Goal: Register for event/course

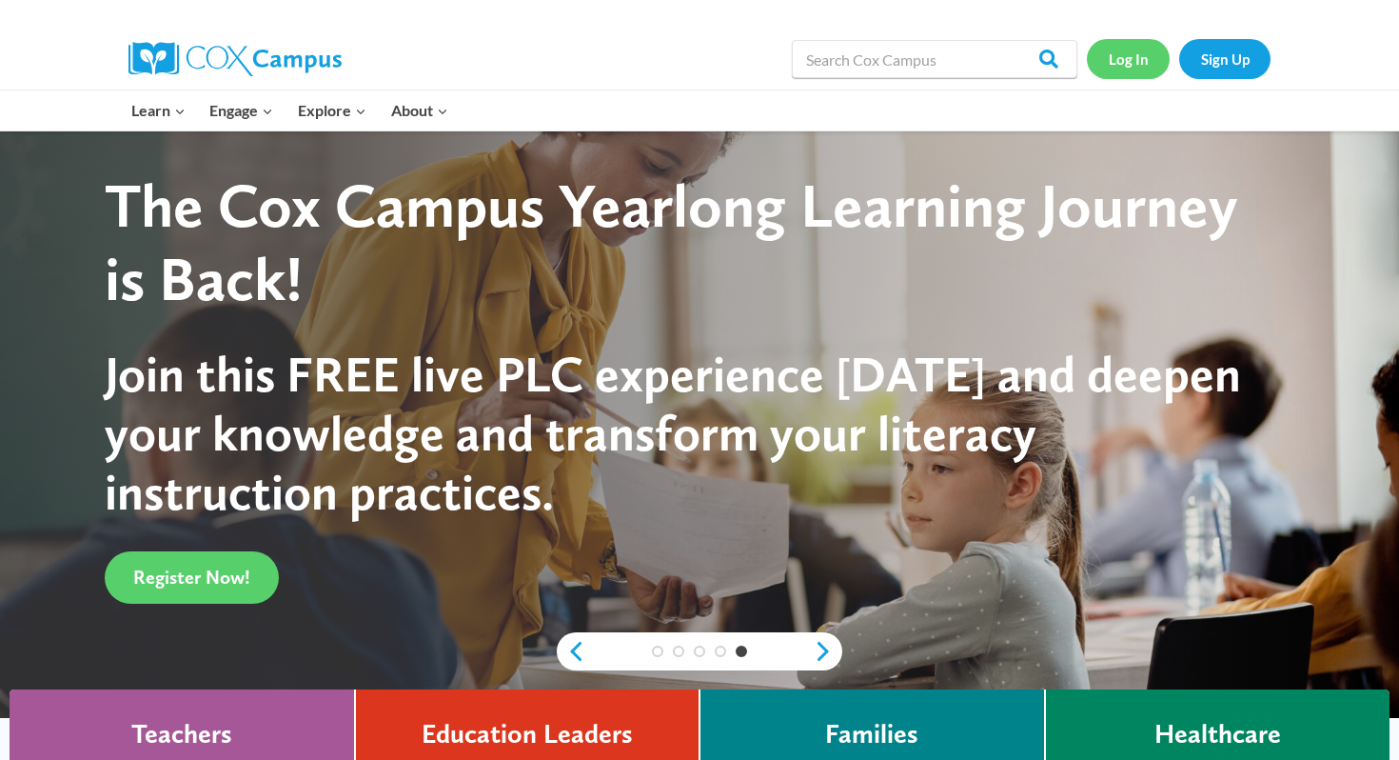
click at [1139, 58] on link "Log In" at bounding box center [1128, 58] width 83 height 39
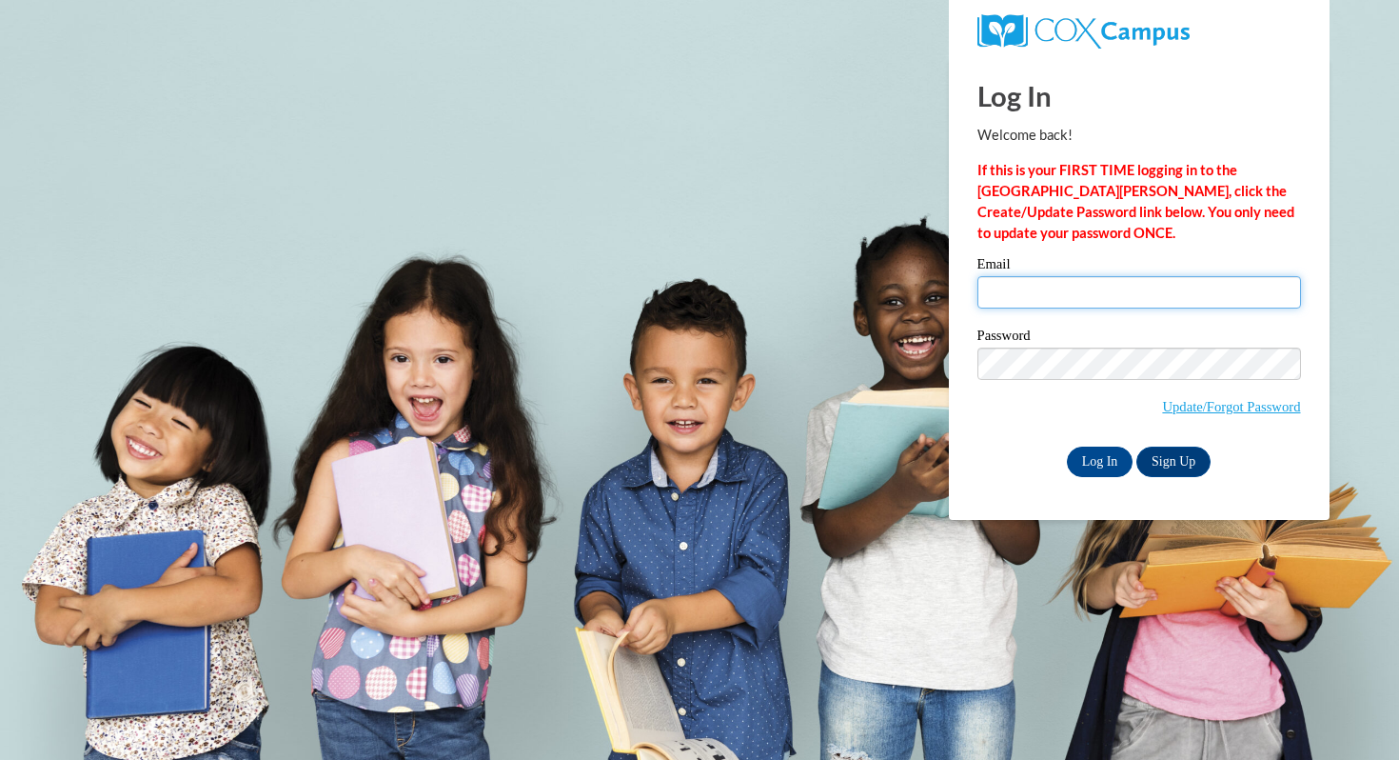
click at [1076, 303] on input "Email" at bounding box center [1140, 292] width 324 height 32
type input "[EMAIL_ADDRESS][DOMAIN_NAME]"
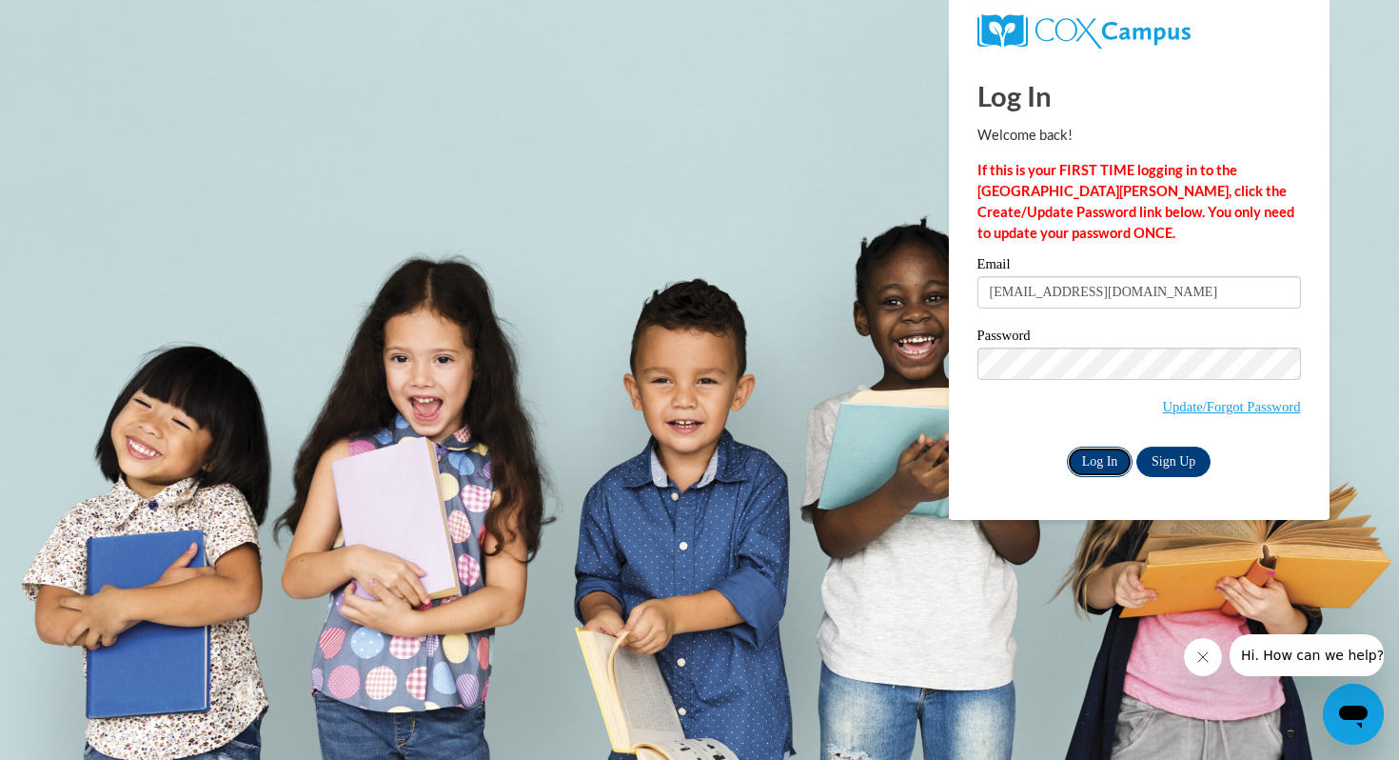
click at [1114, 465] on input "Log In" at bounding box center [1100, 461] width 67 height 30
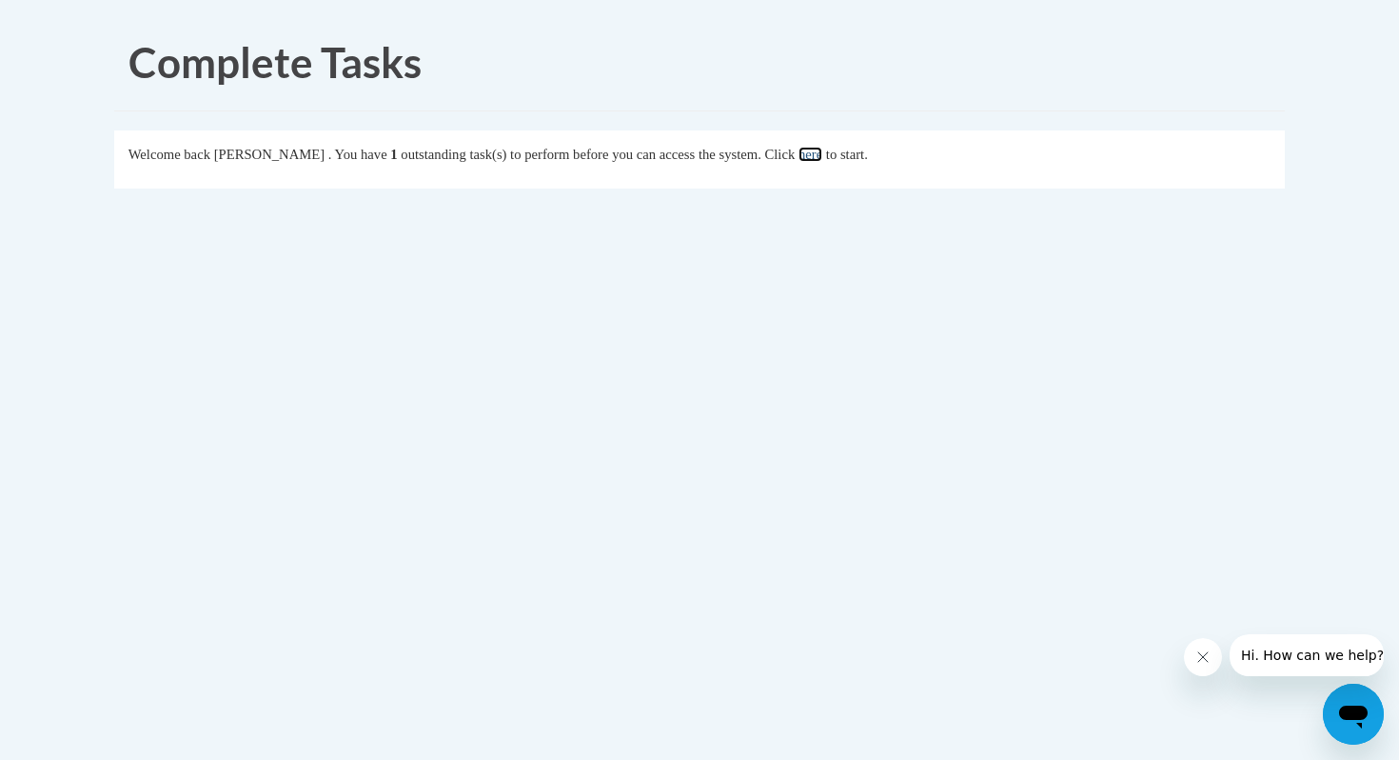
click at [822, 154] on link "here" at bounding box center [811, 154] width 24 height 15
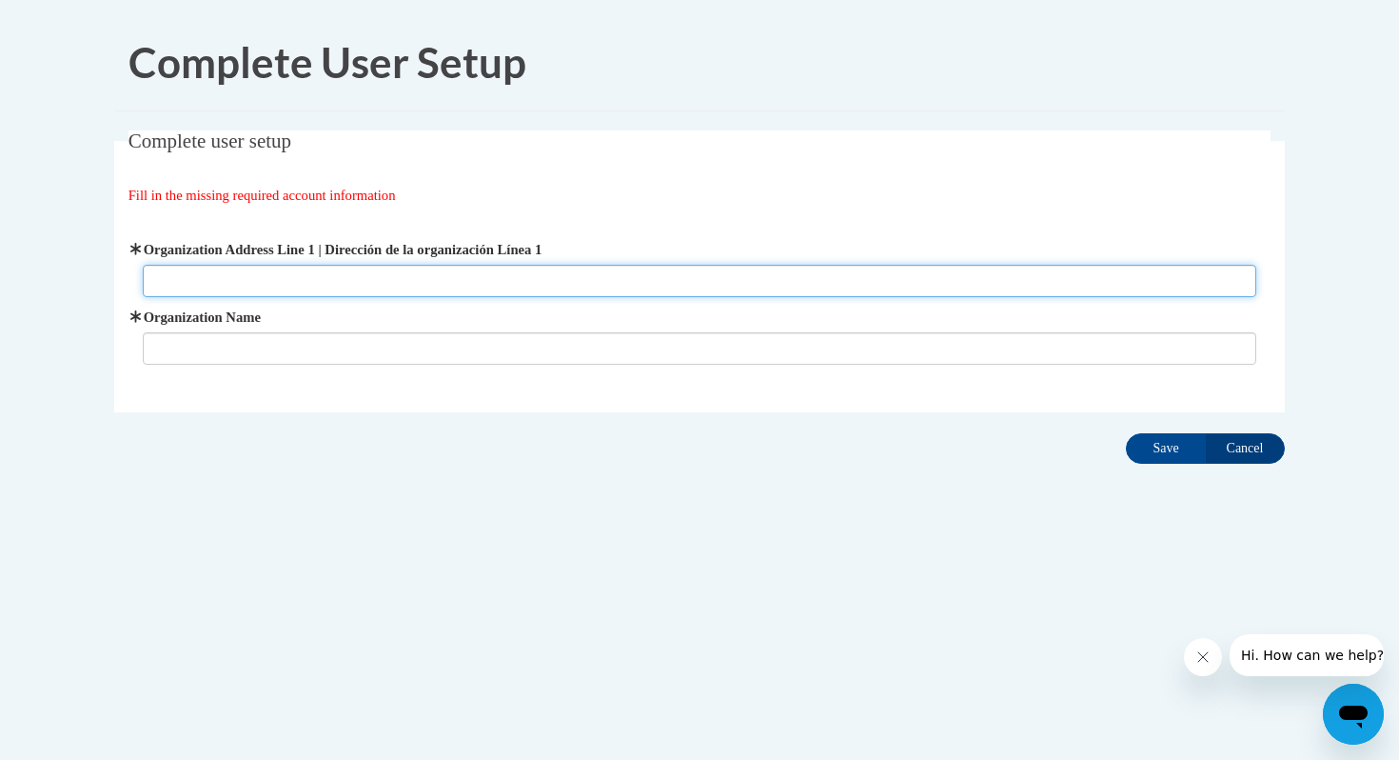
click at [327, 278] on input "Organization Address Line 1 | Dirección de la organización Línea 1" at bounding box center [700, 281] width 1115 height 32
paste input "2401 W Donges Bay Rd, Mequon, WI 53092"
type input "2401 W Donges Bay Rd, Mequon, WI 53092"
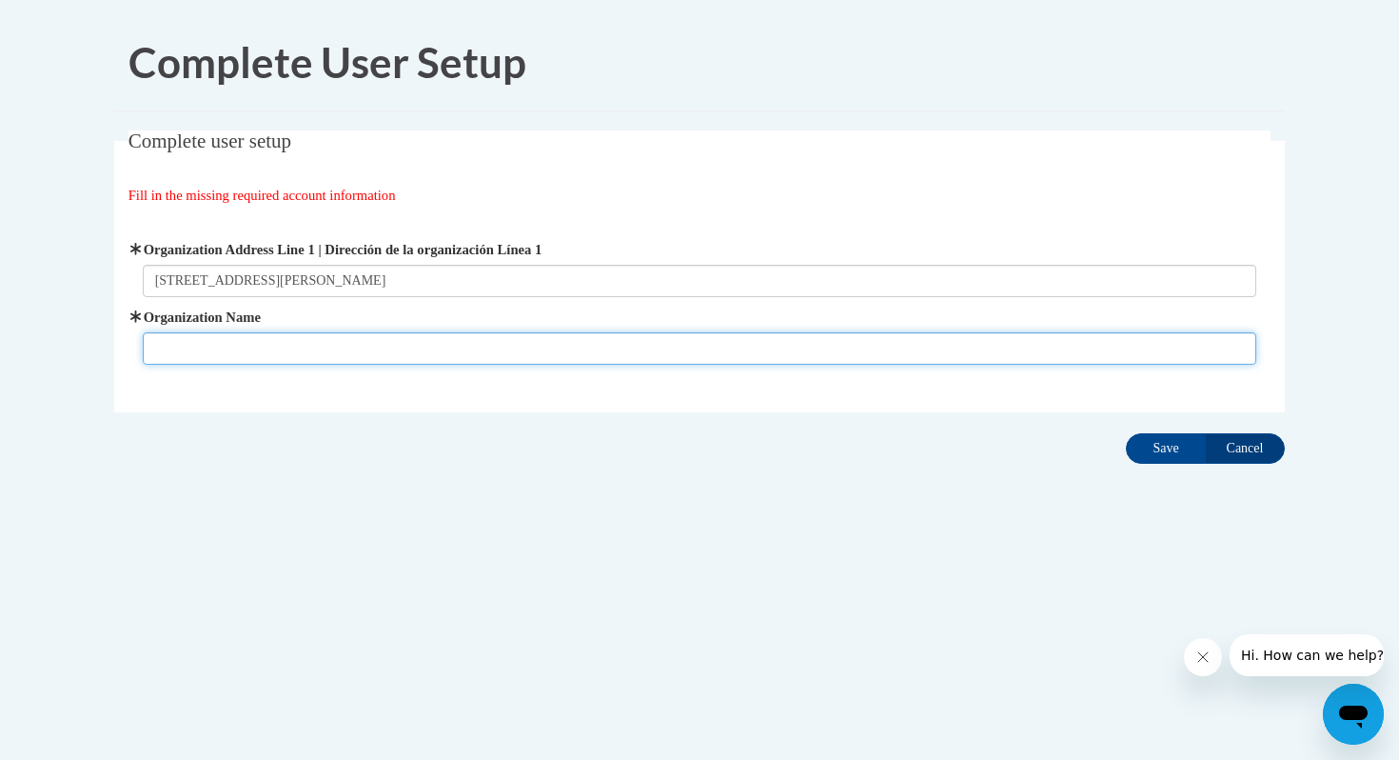
click at [192, 363] on input "Organization Name" at bounding box center [700, 348] width 1115 height 32
type input "D"
type input "Donges Bay Elementary School"
click at [1126, 433] on input "Save" at bounding box center [1166, 448] width 80 height 30
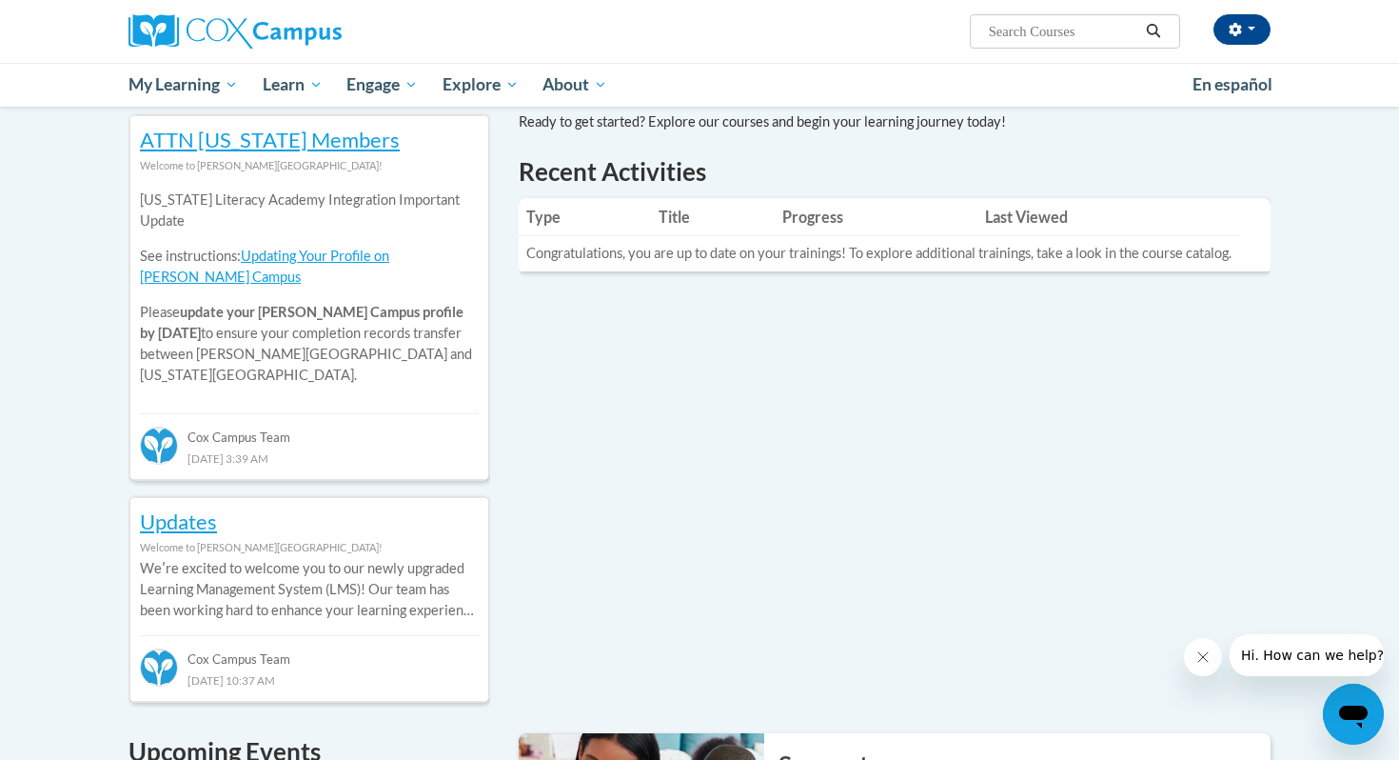
scroll to position [632, 0]
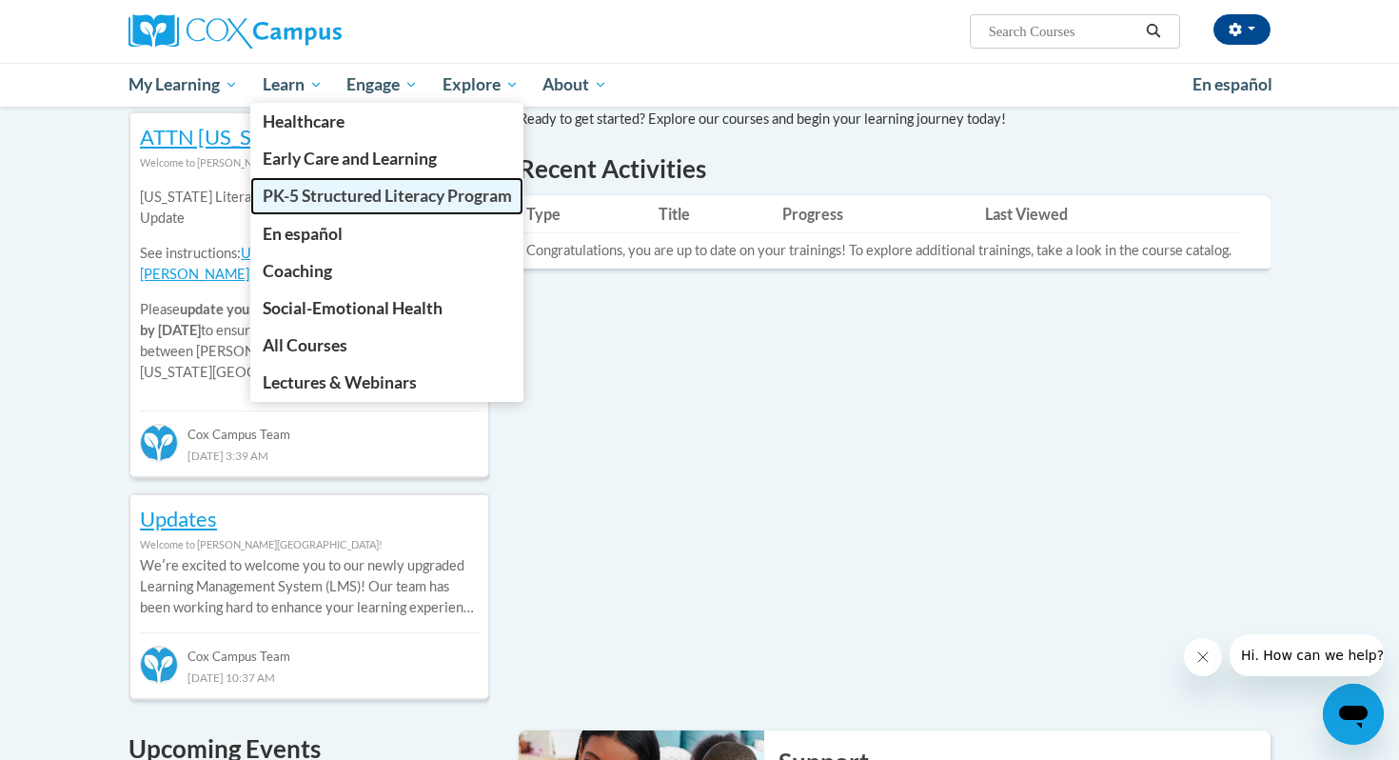
click at [329, 188] on span "PK-5 Structured Literacy Program" at bounding box center [387, 196] width 249 height 20
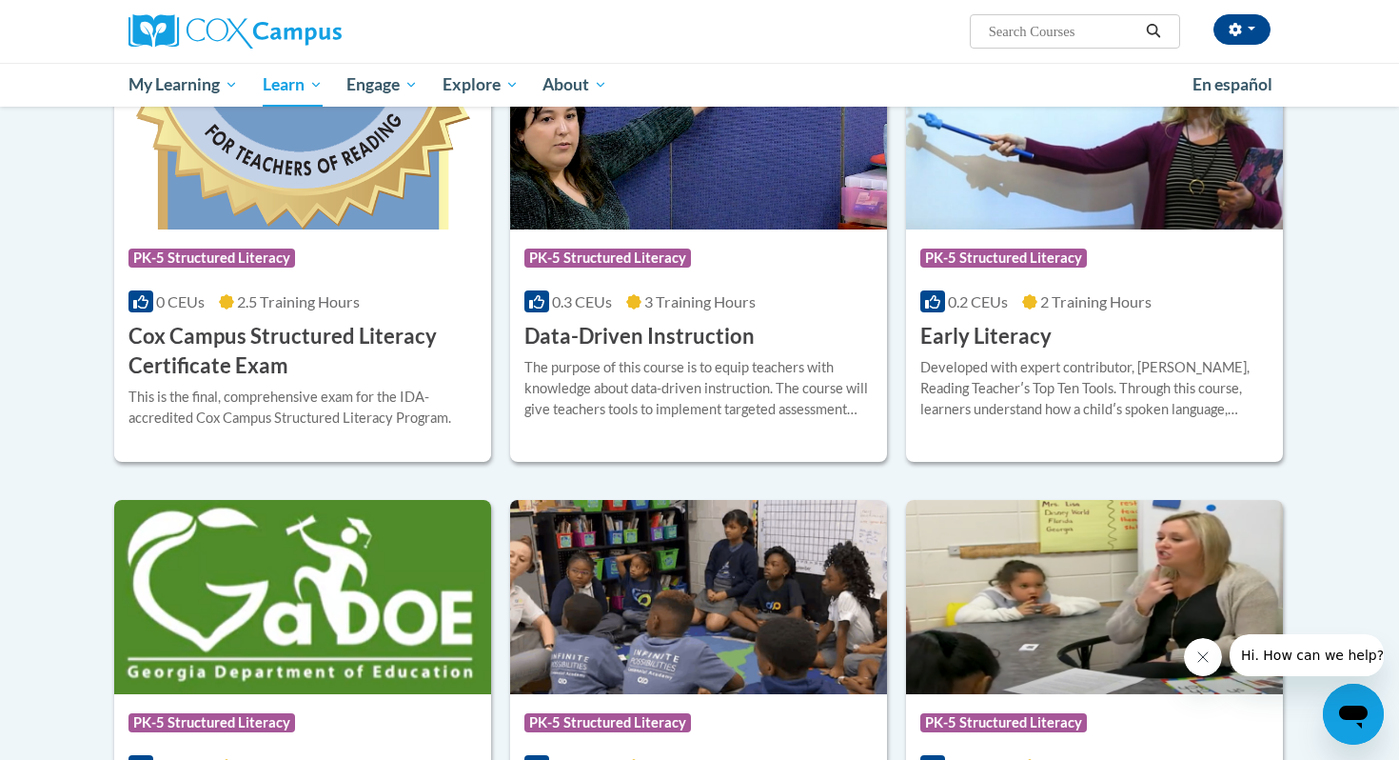
scroll to position [694, 0]
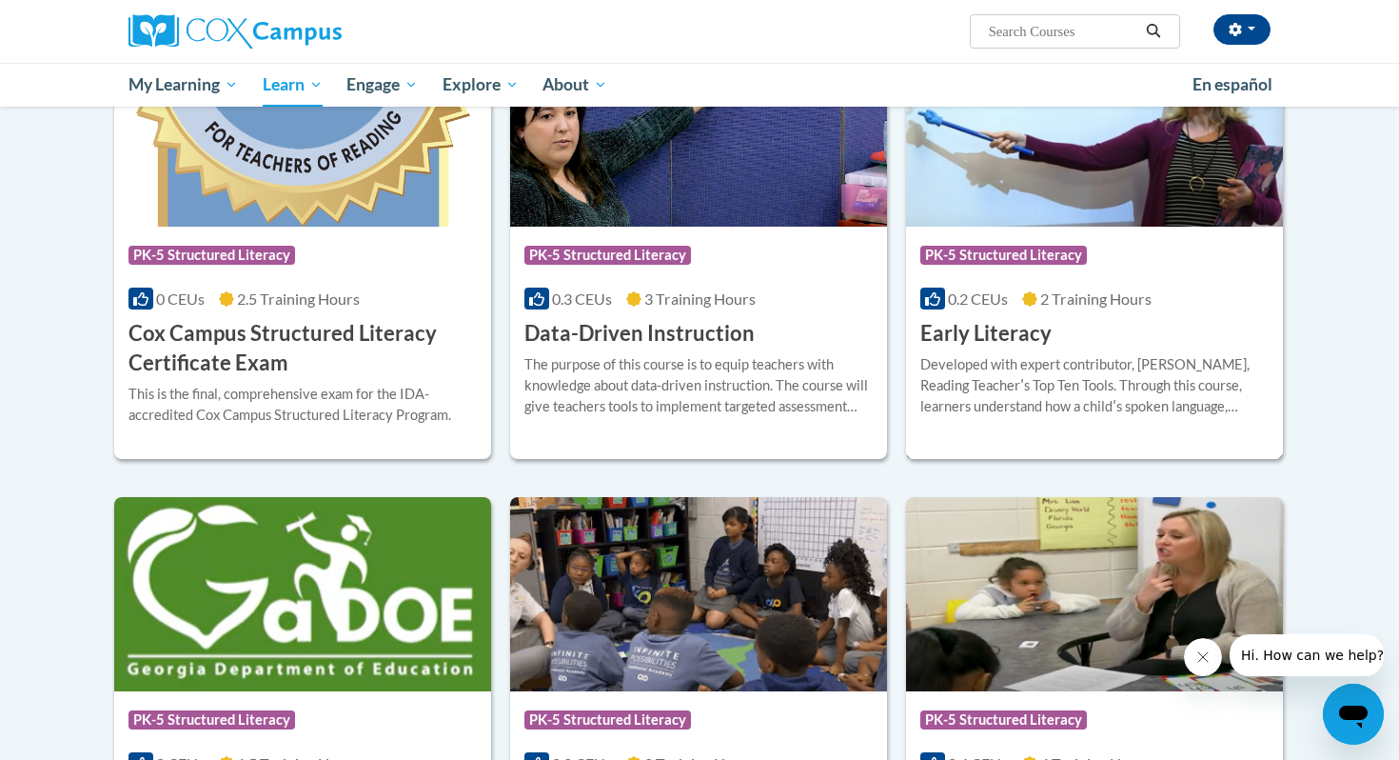
click at [962, 338] on h3 "Early Literacy" at bounding box center [985, 334] width 131 height 30
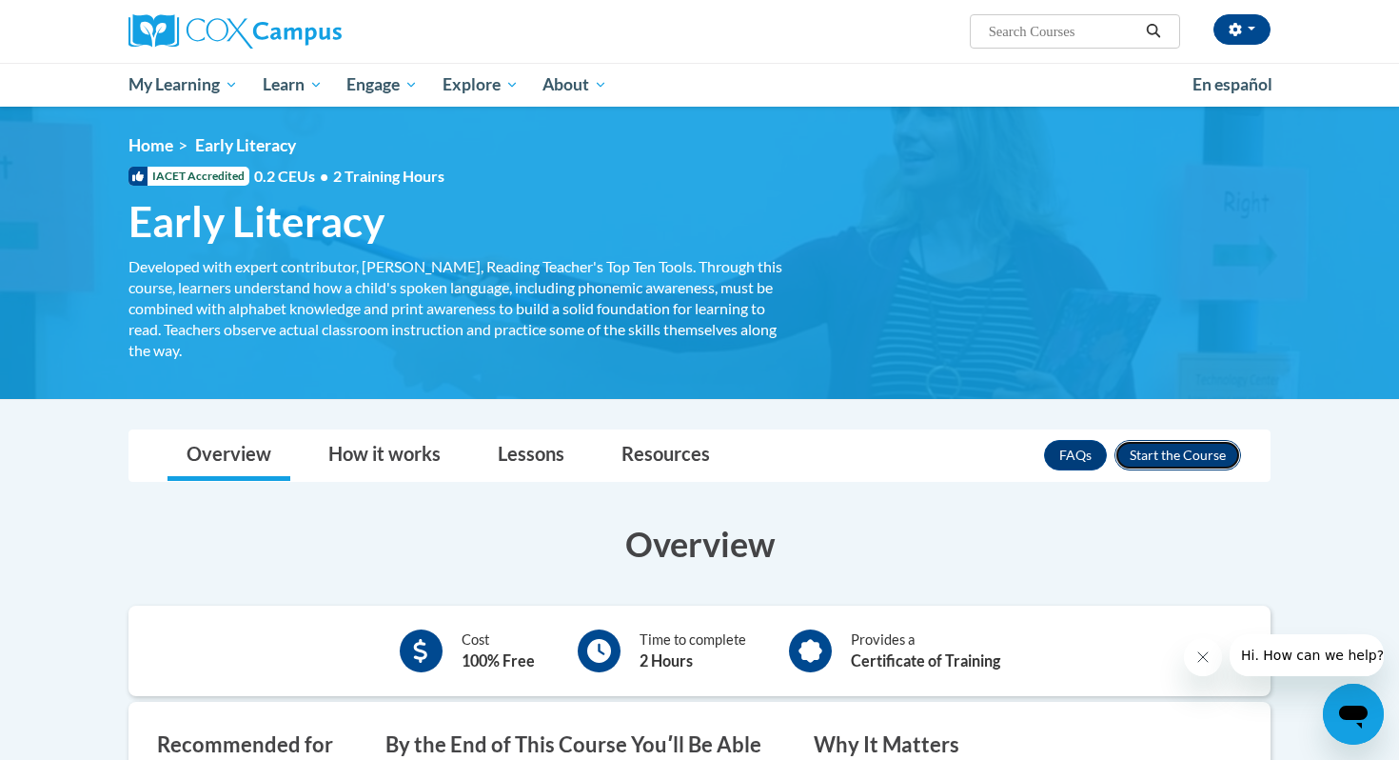
click at [1199, 468] on button "Enroll" at bounding box center [1178, 455] width 127 height 30
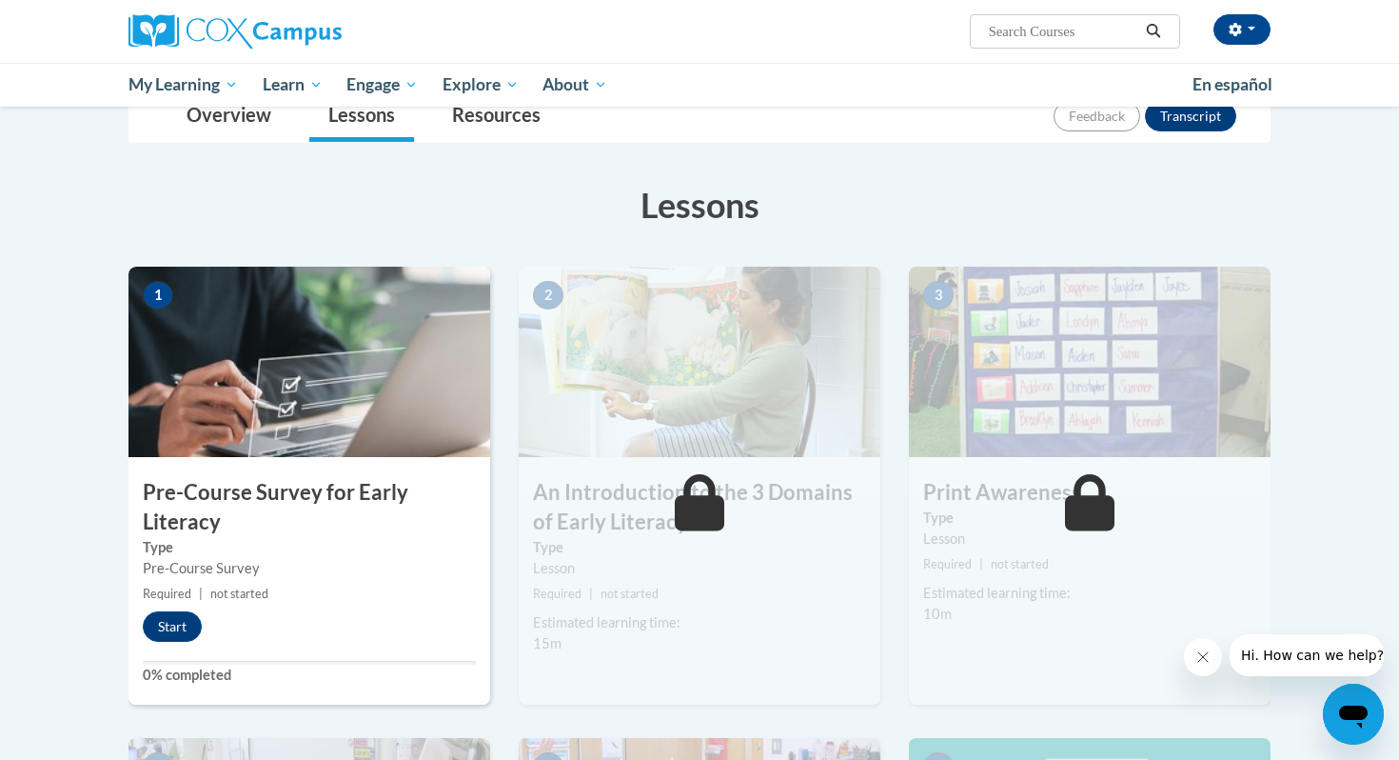
scroll to position [287, 0]
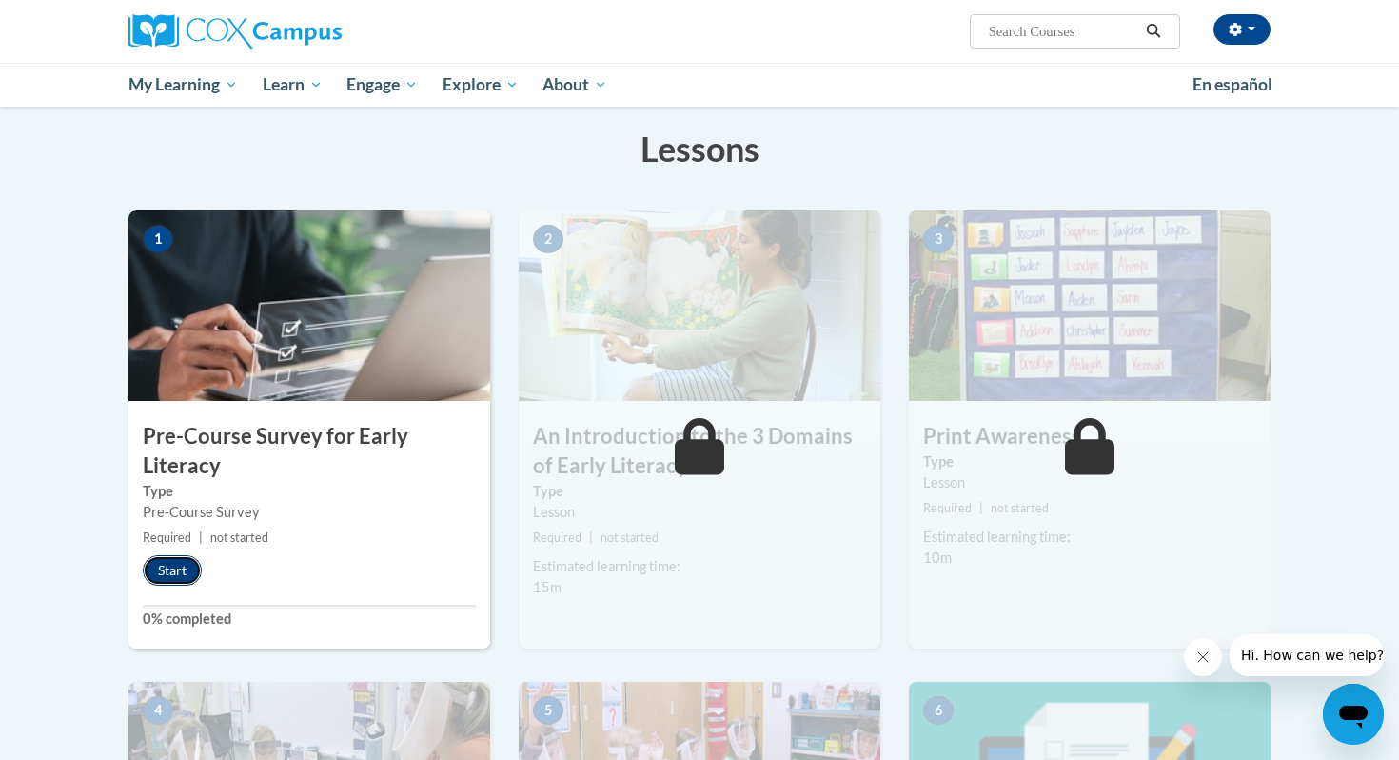
click at [171, 573] on button "Start" at bounding box center [172, 570] width 59 height 30
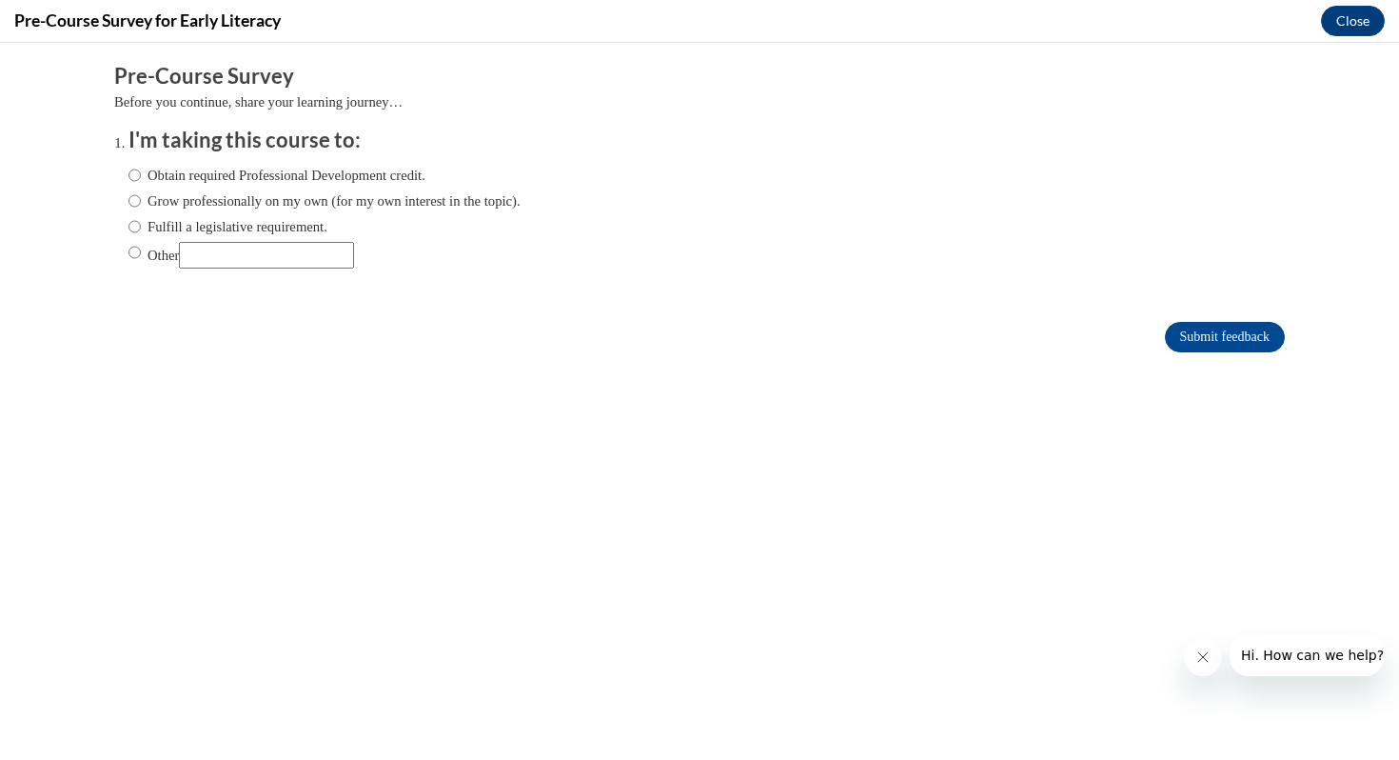
scroll to position [0, 0]
click at [144, 175] on label "Obtain required Professional Development credit." at bounding box center [277, 175] width 297 height 21
click at [141, 175] on input "Obtain required Professional Development credit." at bounding box center [135, 175] width 12 height 21
radio input "true"
click at [137, 227] on input "Fulfill a legislative requirement." at bounding box center [135, 226] width 12 height 21
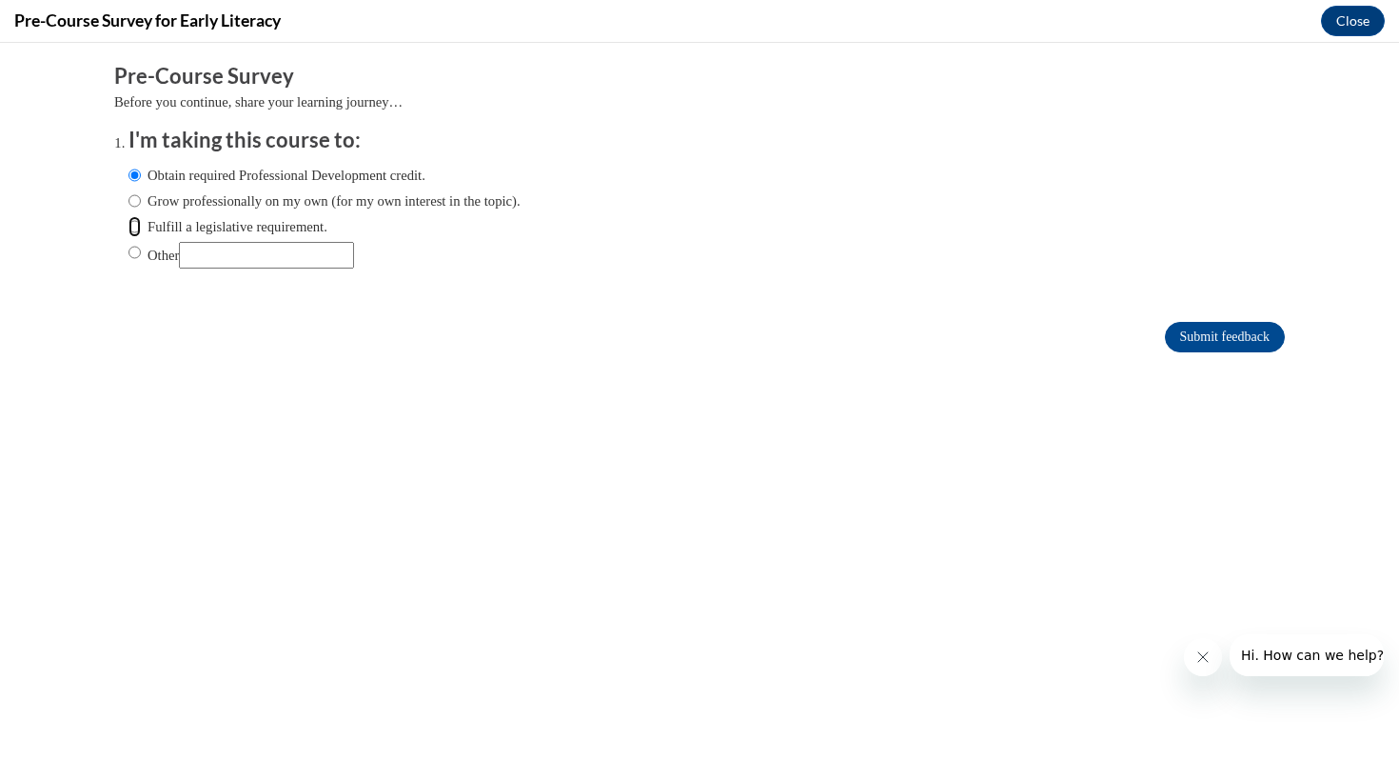
radio input "true"
click at [1184, 343] on input "Submit feedback" at bounding box center [1225, 337] width 120 height 30
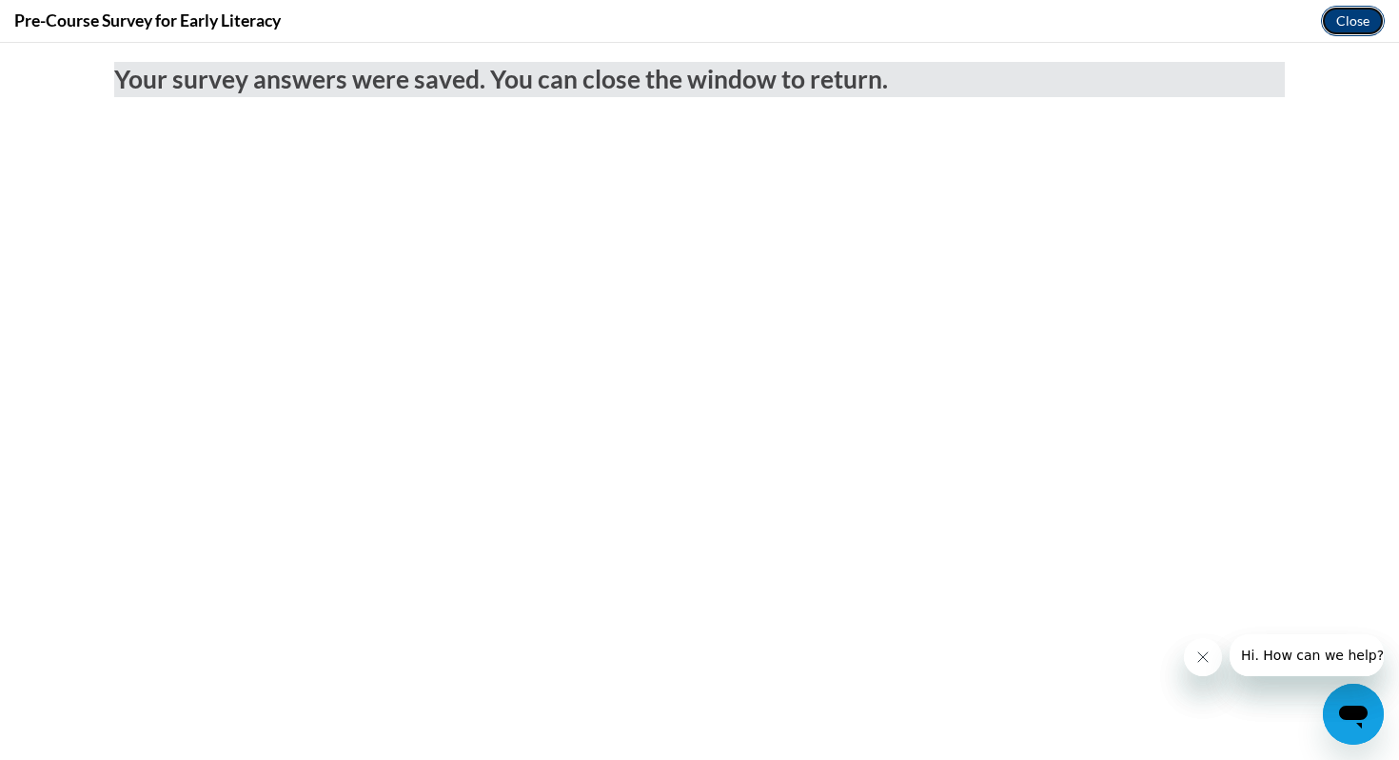
click at [1355, 23] on button "Close" at bounding box center [1353, 21] width 64 height 30
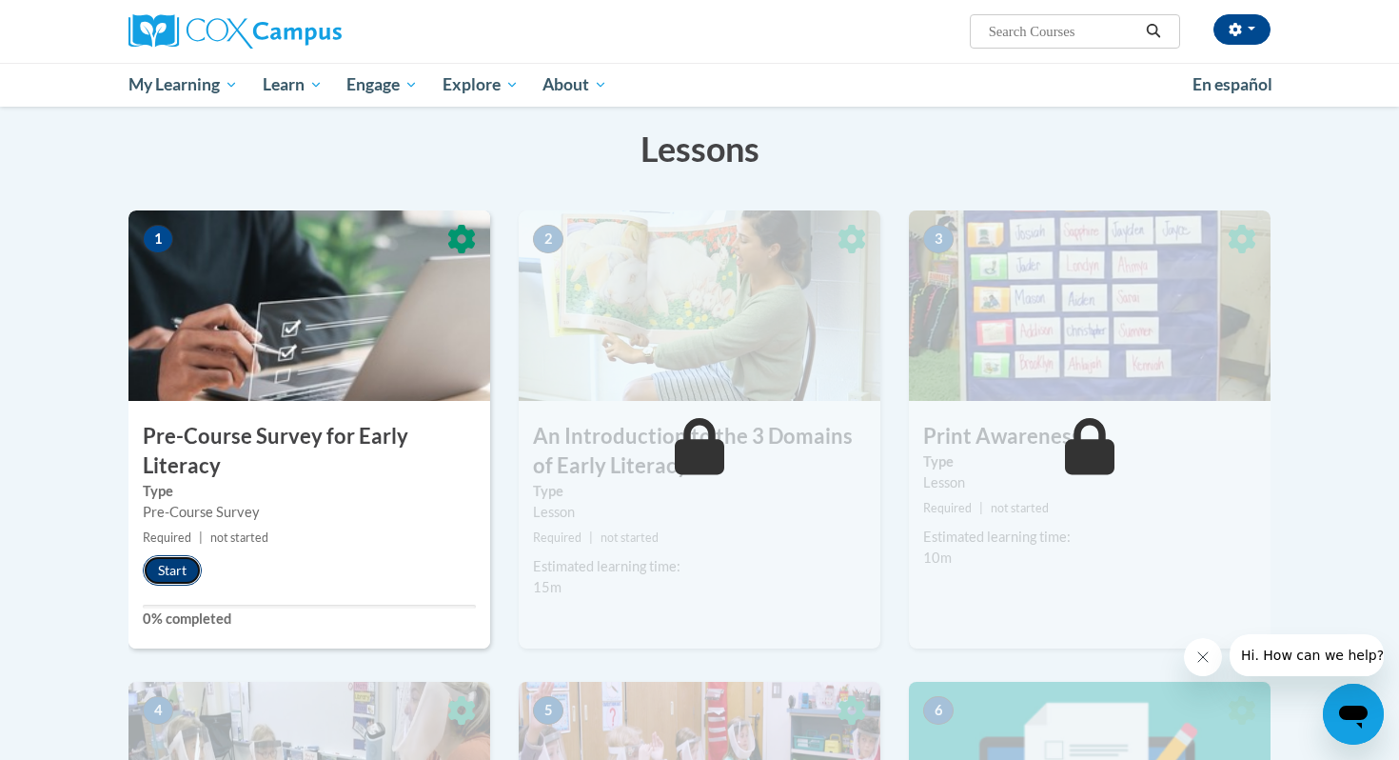
click at [188, 574] on button "Start" at bounding box center [172, 570] width 59 height 30
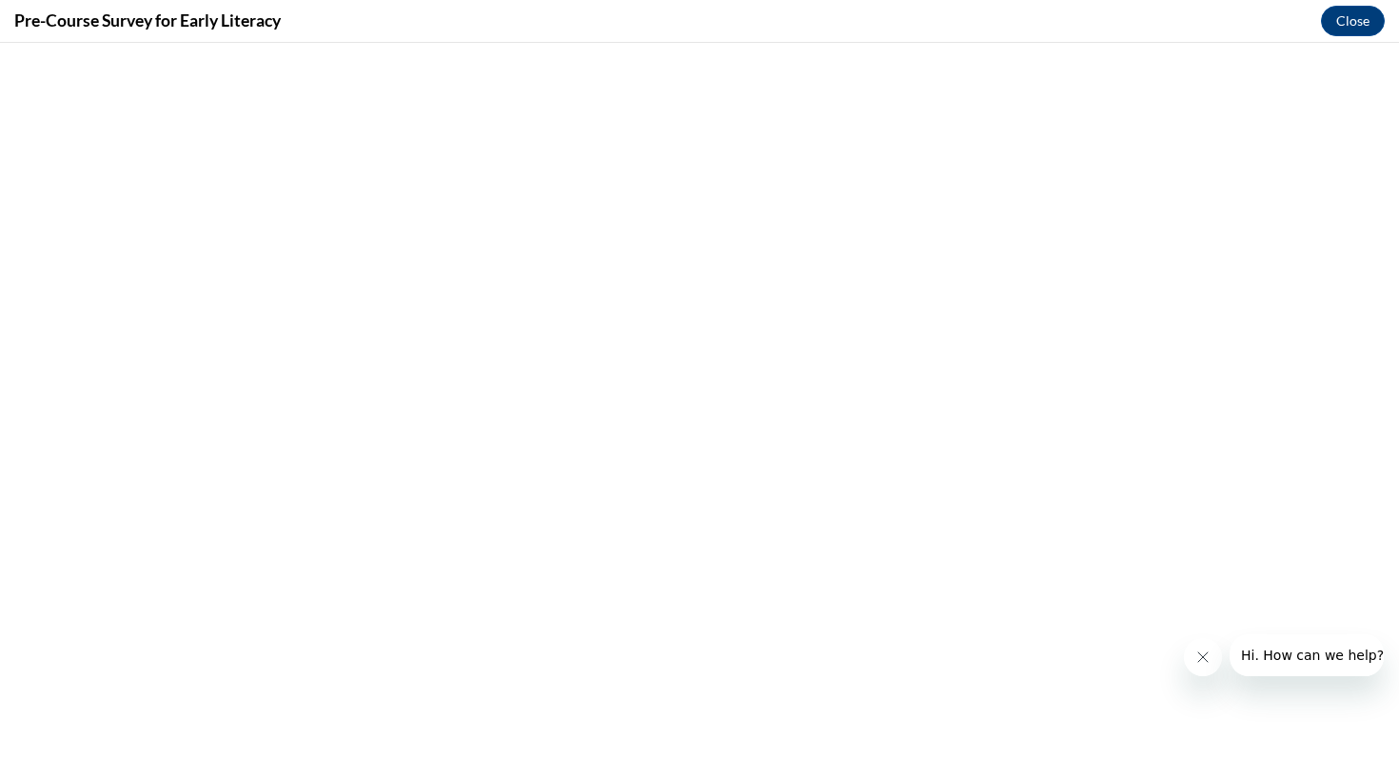
click at [1203, 651] on icon "Close message from company" at bounding box center [1203, 656] width 15 height 15
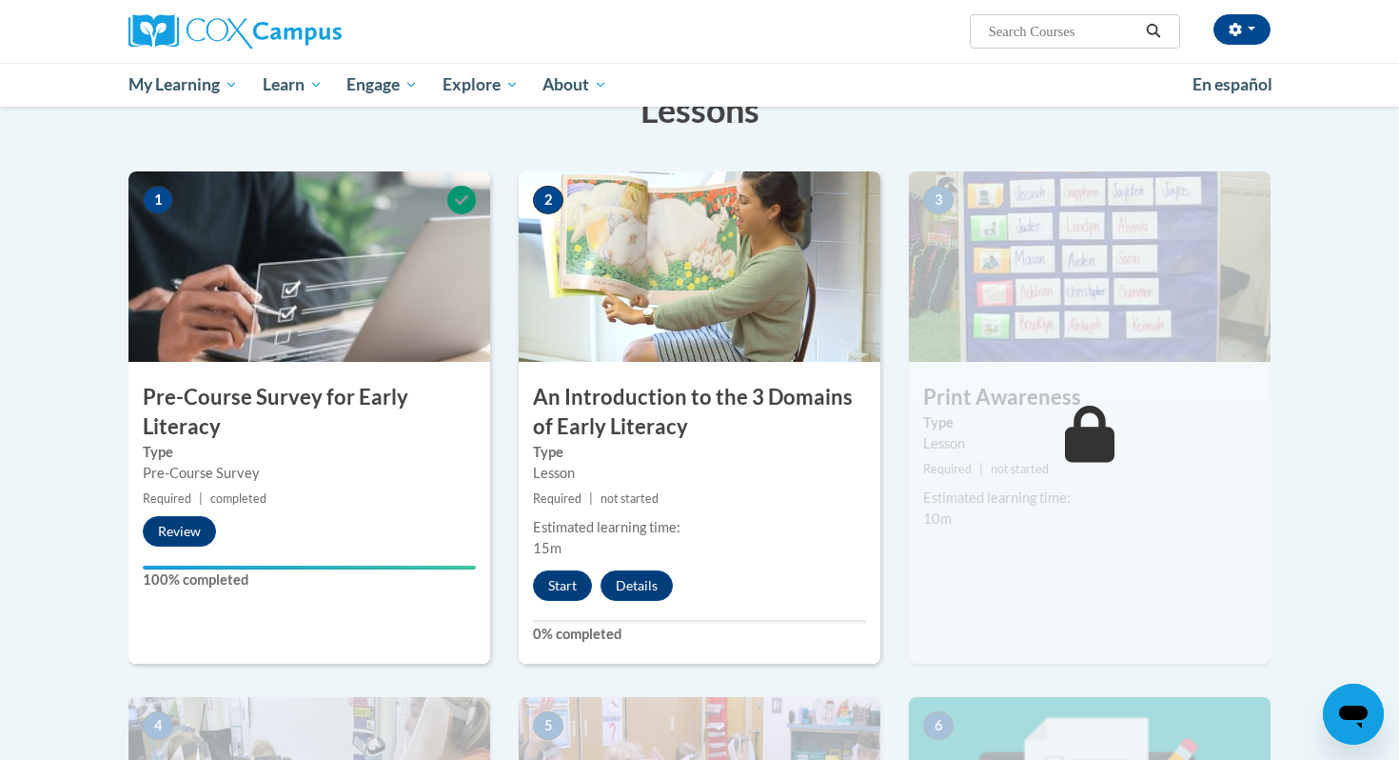
scroll to position [366, 0]
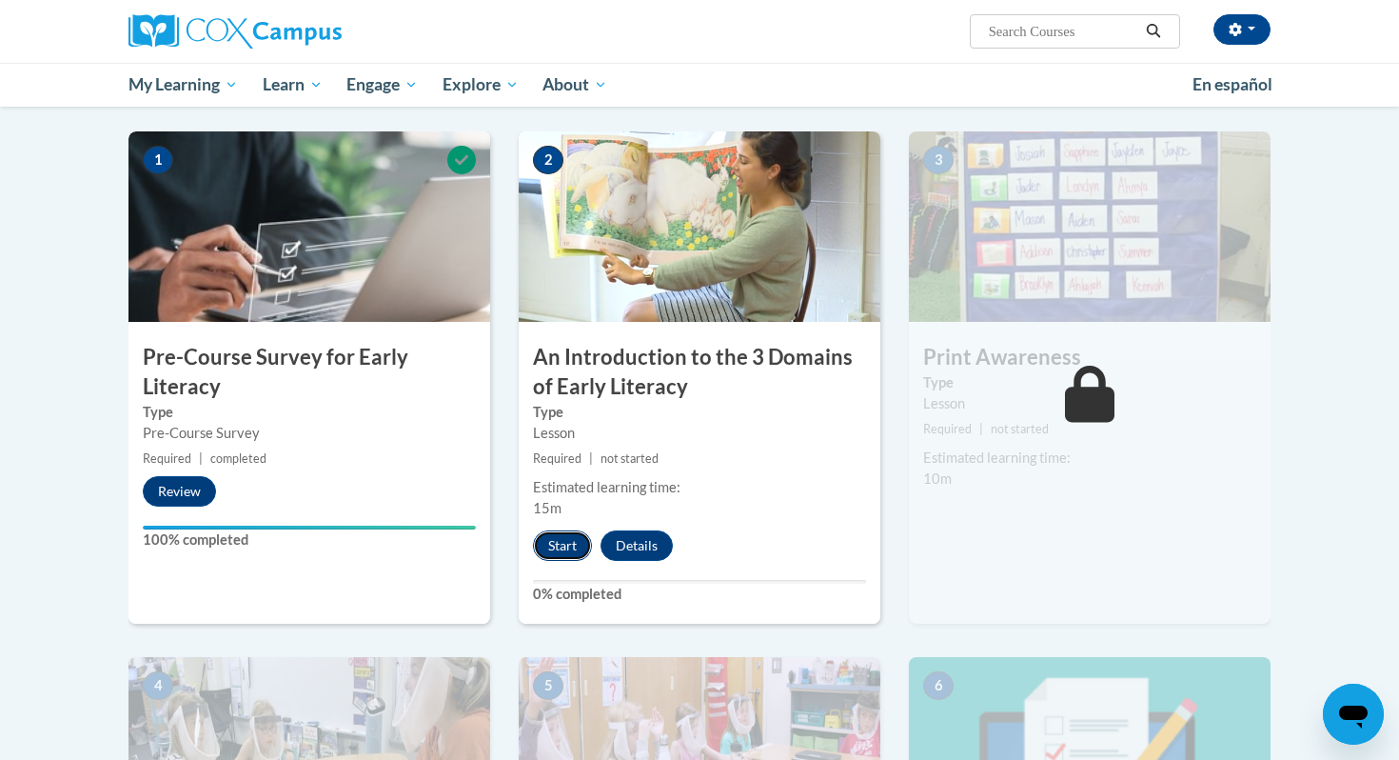
click at [561, 553] on button "Start" at bounding box center [562, 545] width 59 height 30
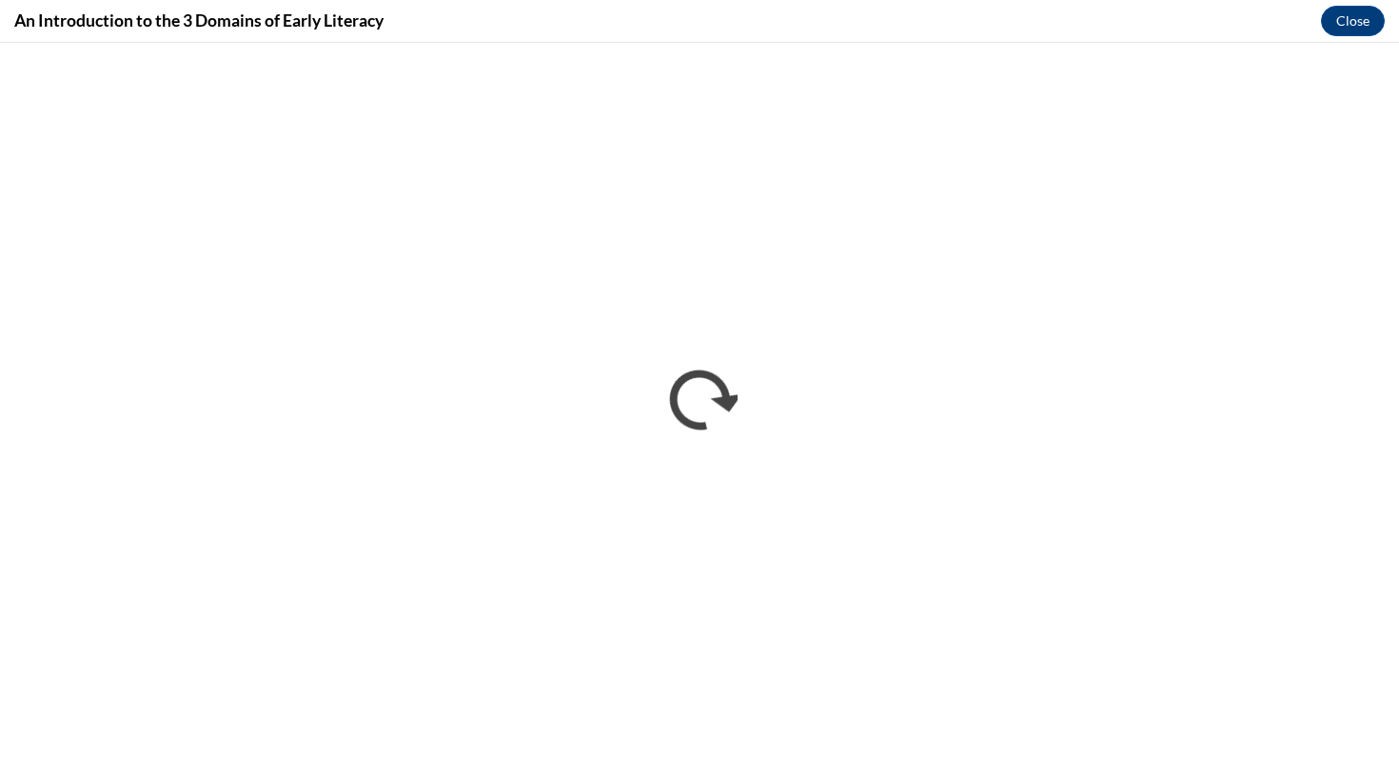
scroll to position [0, 0]
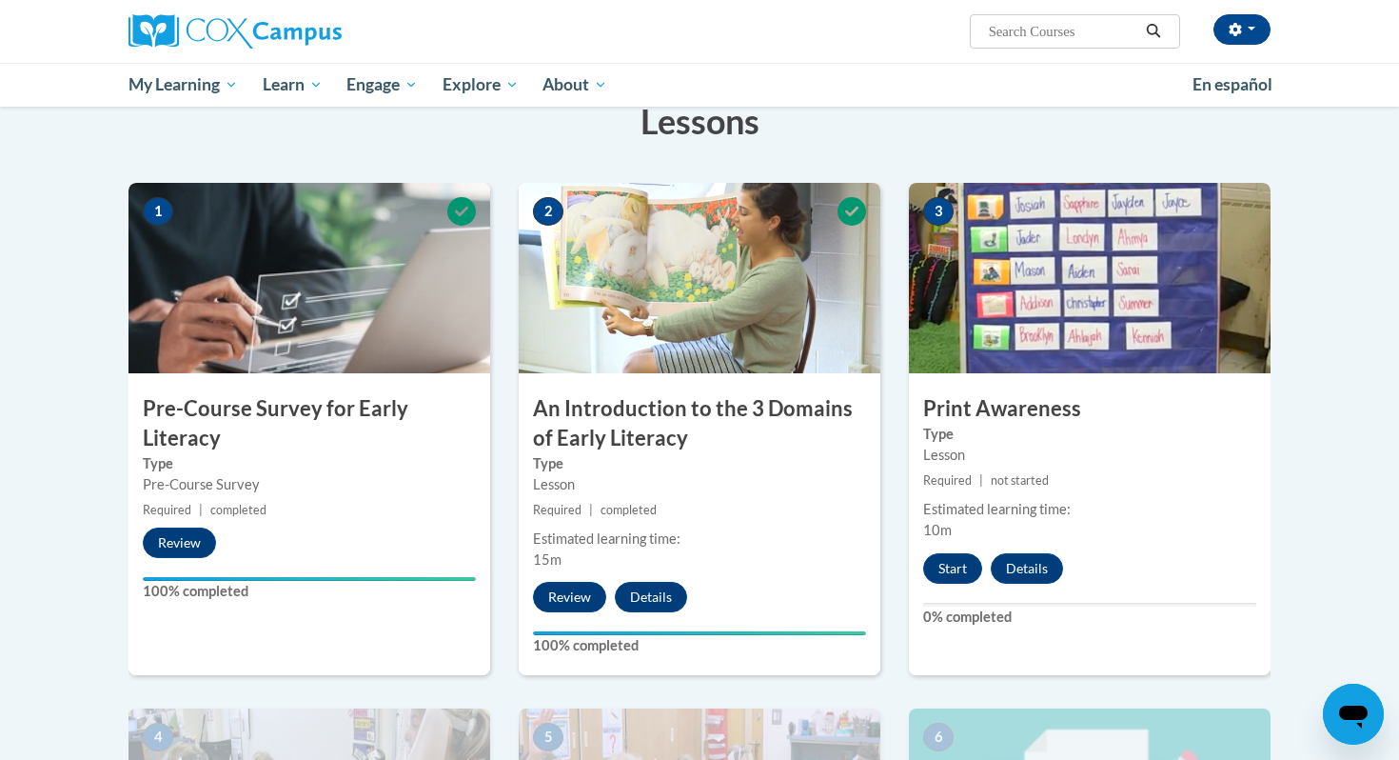
scroll to position [462, 0]
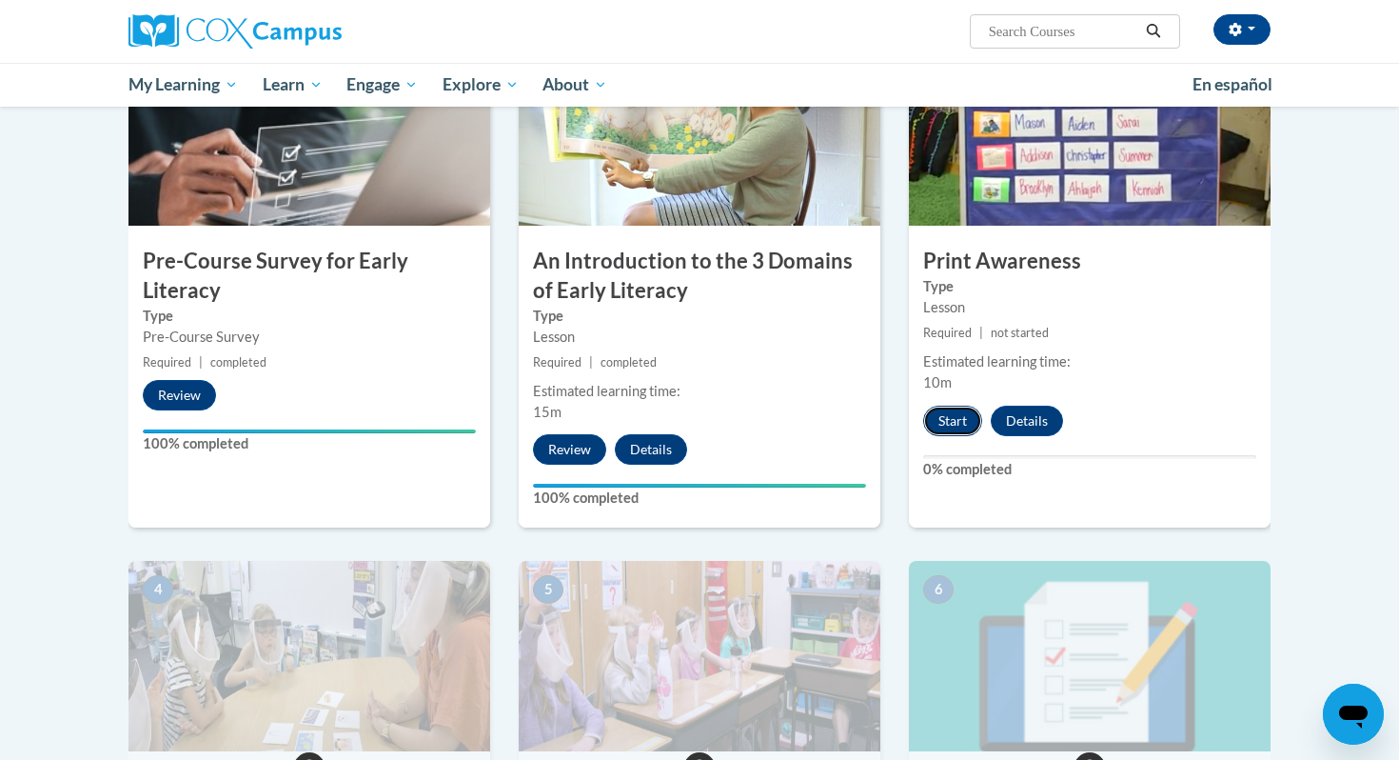
click at [956, 416] on button "Start" at bounding box center [952, 421] width 59 height 30
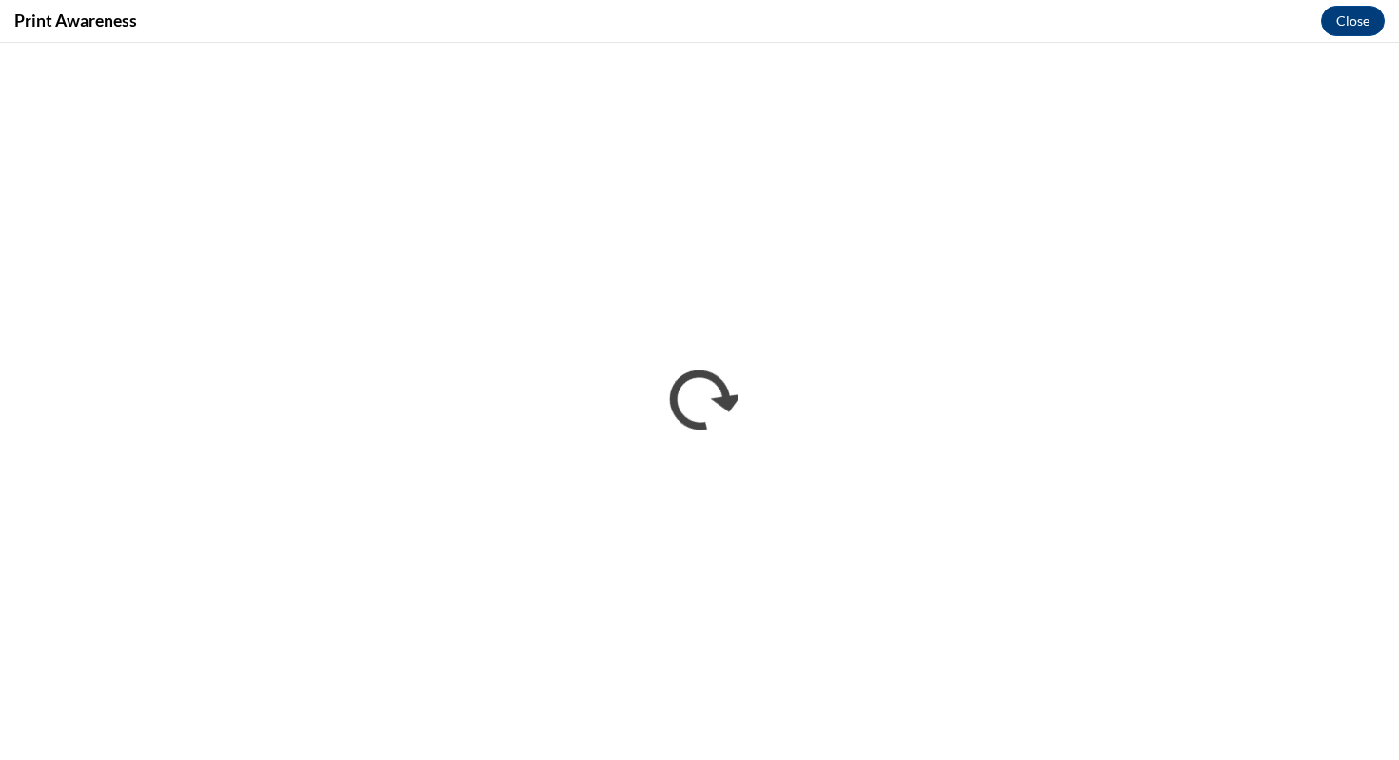
scroll to position [0, 0]
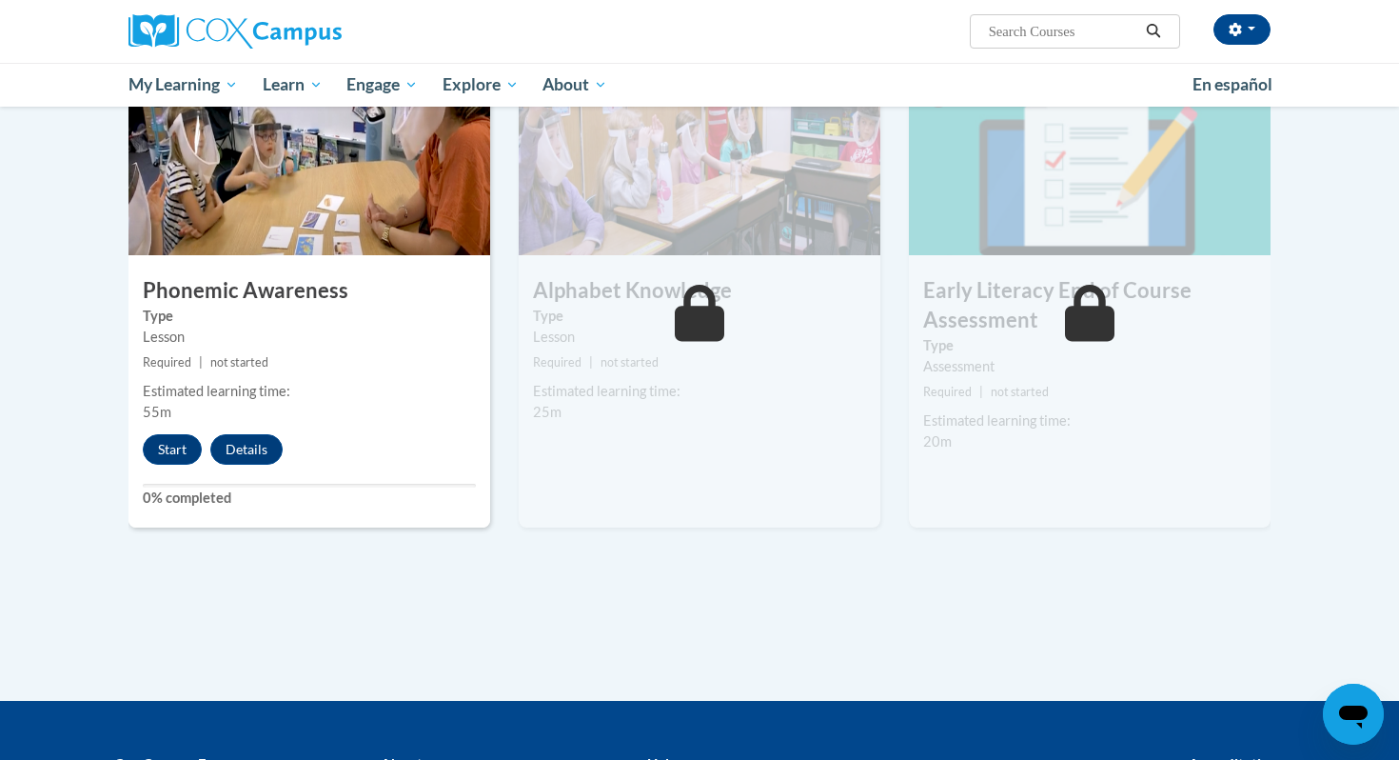
scroll to position [946, 0]
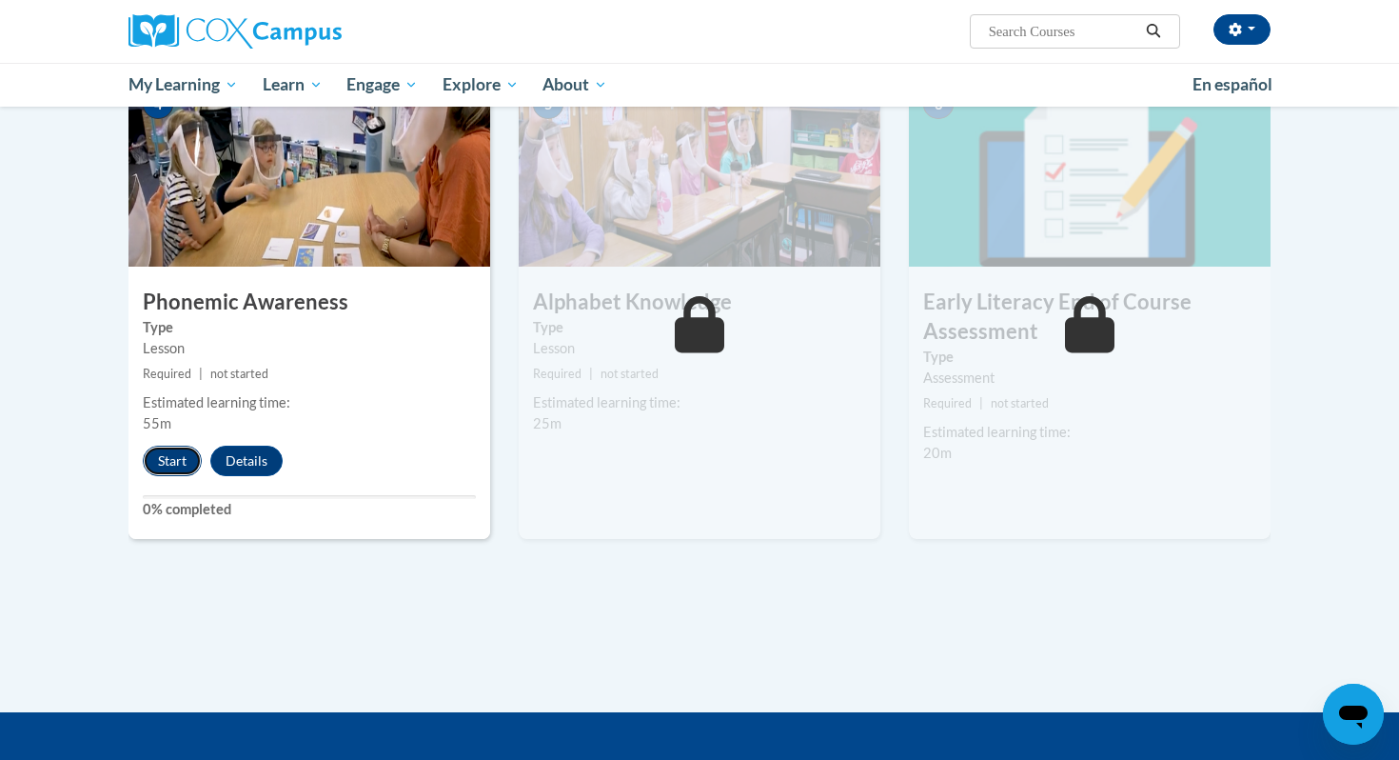
click at [174, 447] on button "Start" at bounding box center [172, 460] width 59 height 30
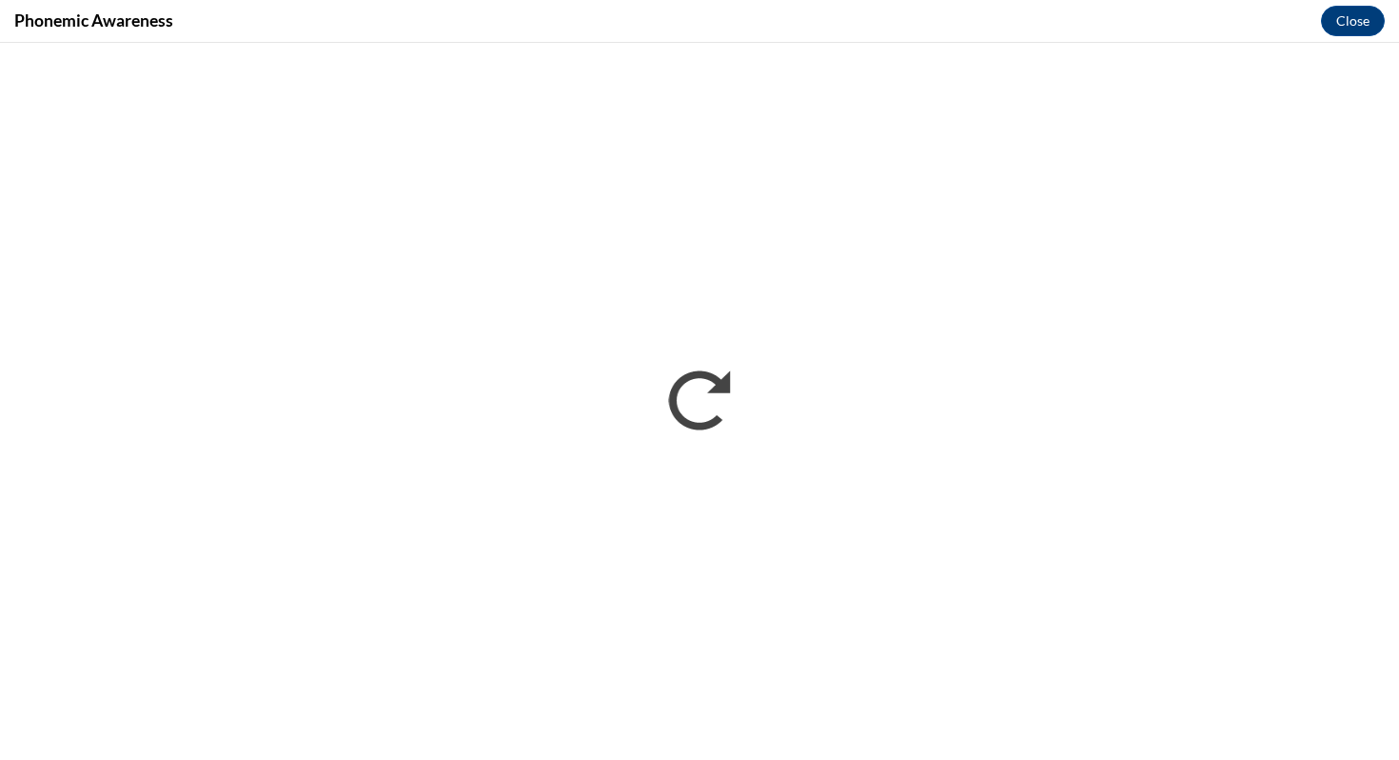
scroll to position [0, 0]
